Goal: Transaction & Acquisition: Purchase product/service

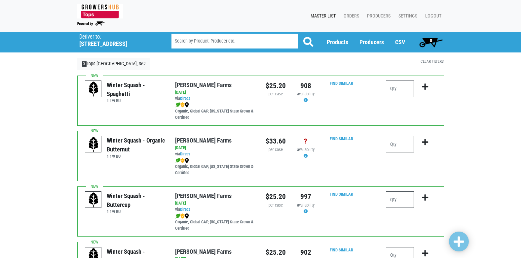
scroll to position [237, 0]
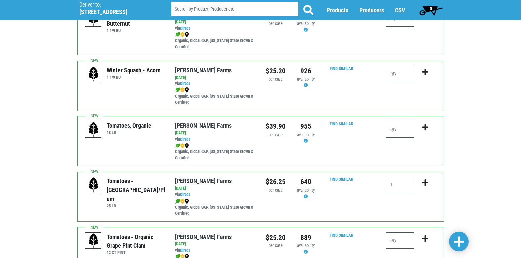
type input "1"
click at [424, 181] on icon "submit" at bounding box center [425, 182] width 6 height 7
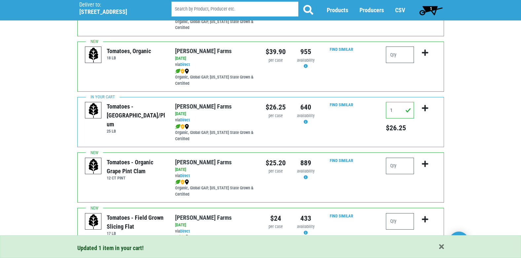
scroll to position [359, 0]
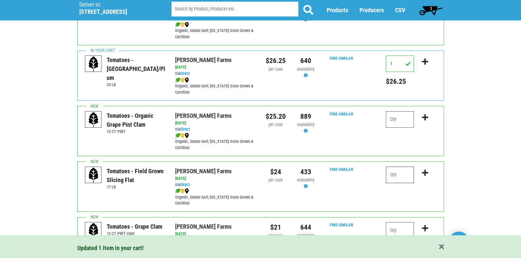
click at [406, 174] on input "number" at bounding box center [400, 175] width 28 height 17
type input "2"
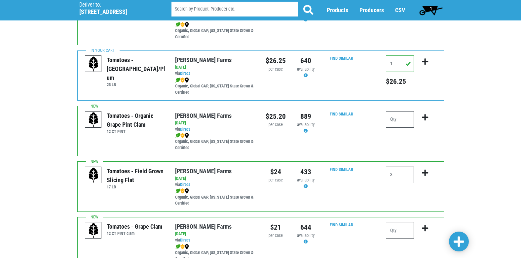
type input "3"
click at [425, 169] on button "submit" at bounding box center [425, 177] width 16 height 21
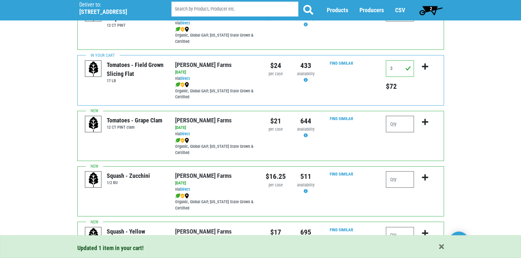
scroll to position [495, 0]
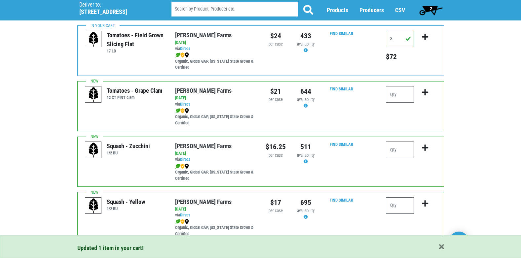
click at [403, 153] on input "number" at bounding box center [400, 150] width 28 height 17
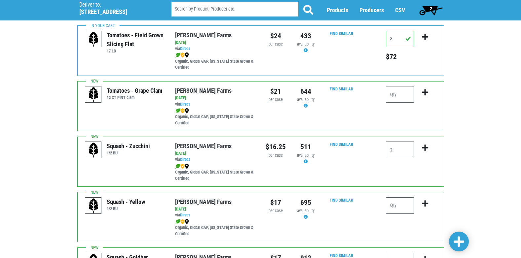
type input "2"
click at [425, 146] on icon "submit" at bounding box center [425, 147] width 6 height 7
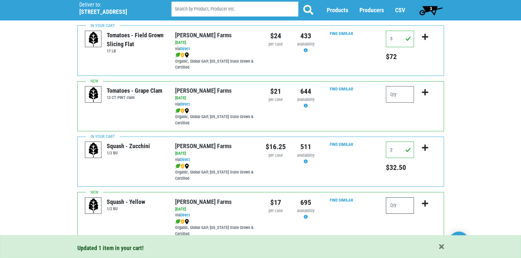
click at [397, 207] on input "number" at bounding box center [400, 206] width 28 height 17
type input "1"
click at [424, 202] on icon "submit" at bounding box center [425, 203] width 6 height 7
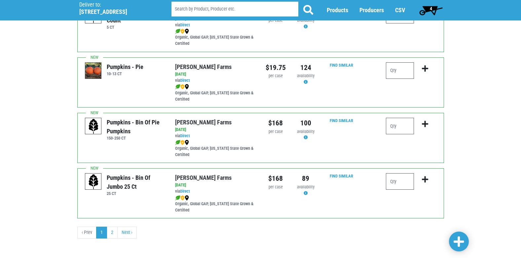
scroll to position [965, 0]
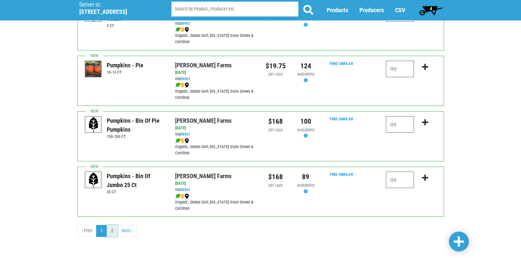
click at [112, 232] on link "2" at bounding box center [112, 231] width 11 height 12
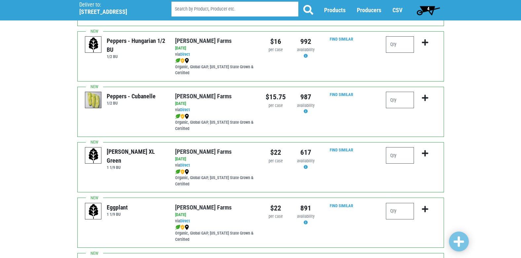
scroll to position [270, 0]
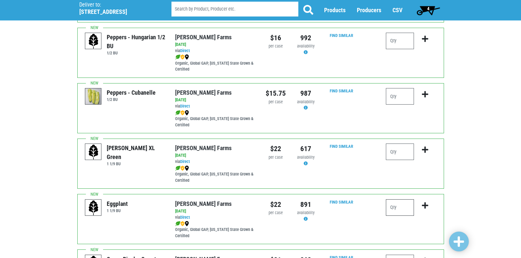
click at [402, 210] on input "number" at bounding box center [400, 208] width 28 height 17
type input "1"
click at [427, 204] on icon "submit" at bounding box center [425, 205] width 6 height 7
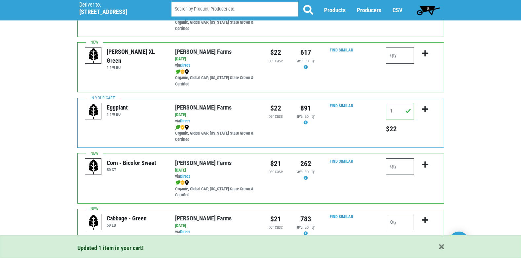
scroll to position [369, 0]
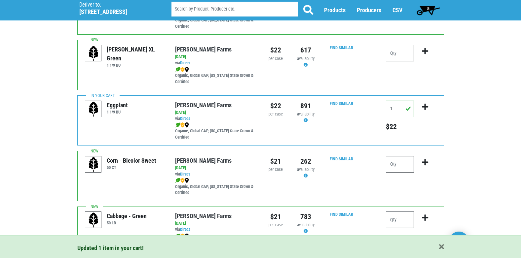
click at [398, 165] on input "number" at bounding box center [400, 164] width 28 height 17
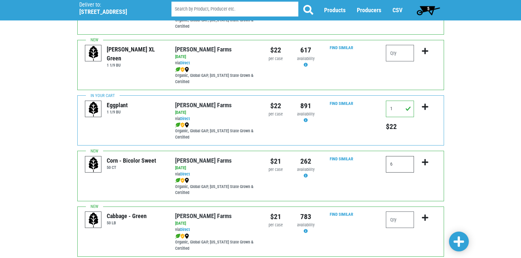
type input "6"
click at [425, 161] on icon "submit" at bounding box center [425, 162] width 6 height 7
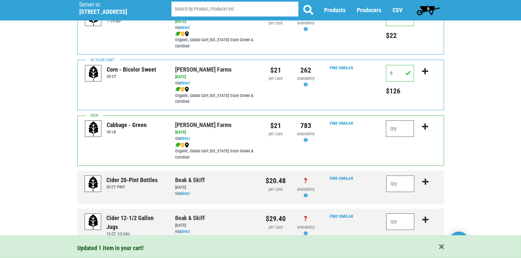
scroll to position [471, 0]
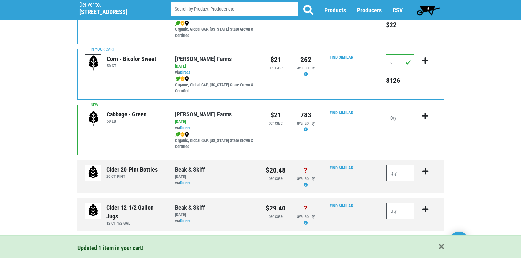
click at [427, 9] on span "6" at bounding box center [428, 10] width 29 height 13
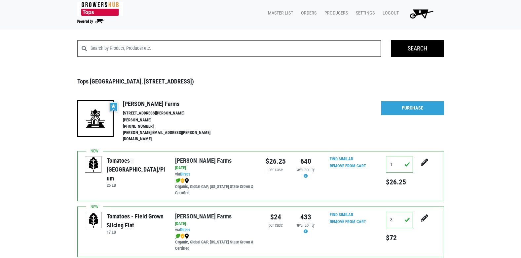
scroll to position [1, 0]
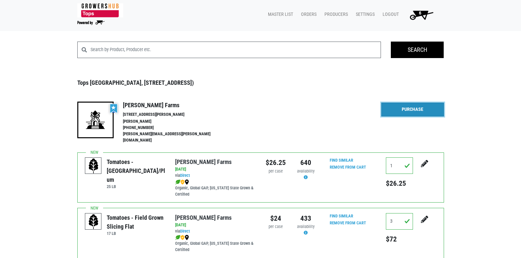
click at [407, 110] on link "Purchase" at bounding box center [412, 110] width 63 height 14
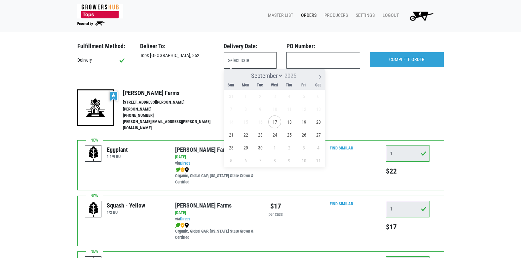
click at [243, 63] on input "text" at bounding box center [250, 60] width 53 height 17
click at [287, 123] on span "18" at bounding box center [289, 122] width 13 height 13
type input "[DATE]"
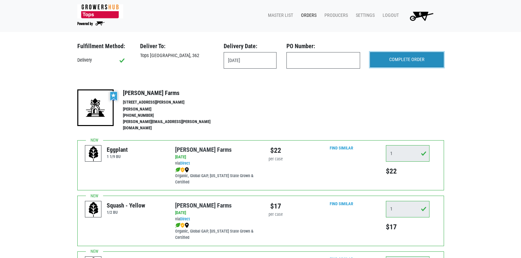
click at [409, 60] on input "COMPLETE ORDER" at bounding box center [407, 59] width 74 height 15
